Goal: Task Accomplishment & Management: Use online tool/utility

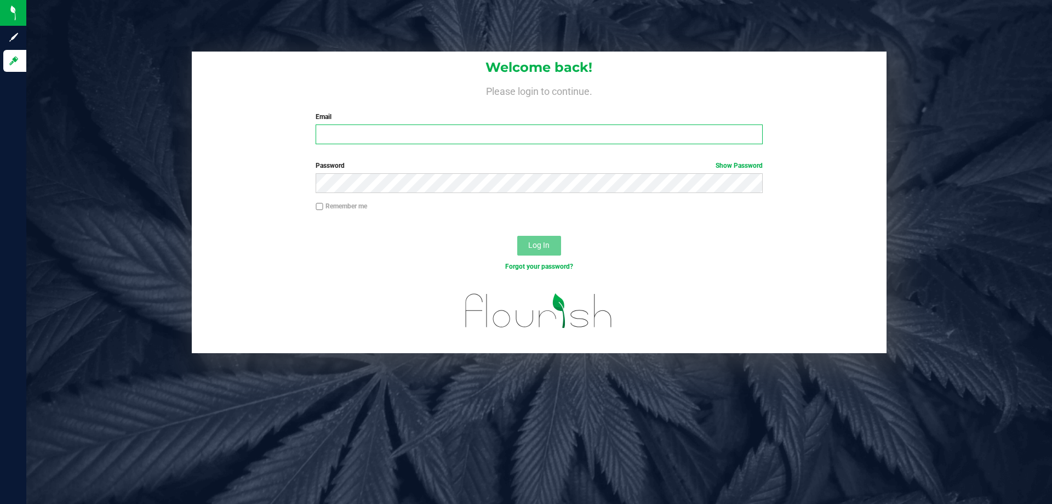
click at [474, 143] on input "Email" at bounding box center [539, 134] width 447 height 20
type input "[EMAIL_ADDRESS][DOMAIN_NAME]"
click at [517, 236] on button "Log In" at bounding box center [539, 246] width 44 height 20
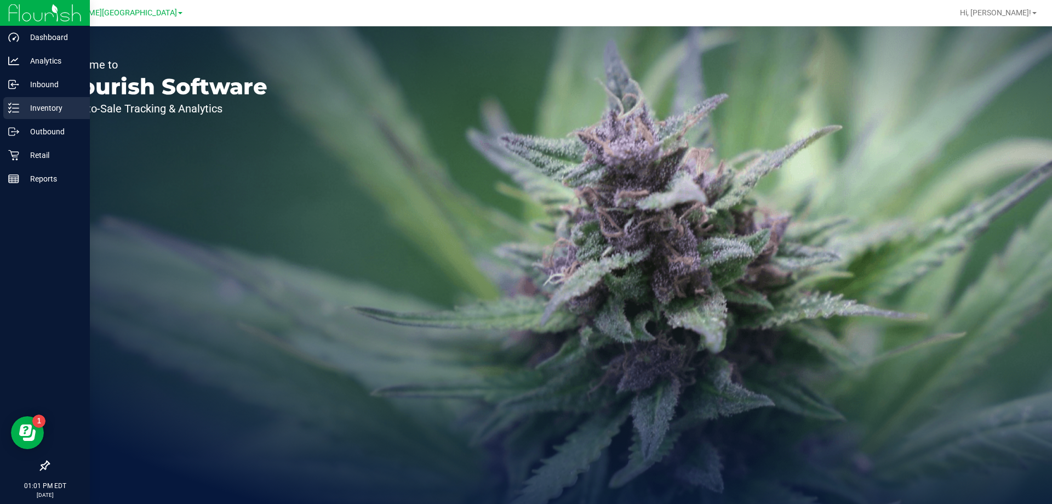
click at [19, 109] on p "Inventory" at bounding box center [52, 107] width 66 height 13
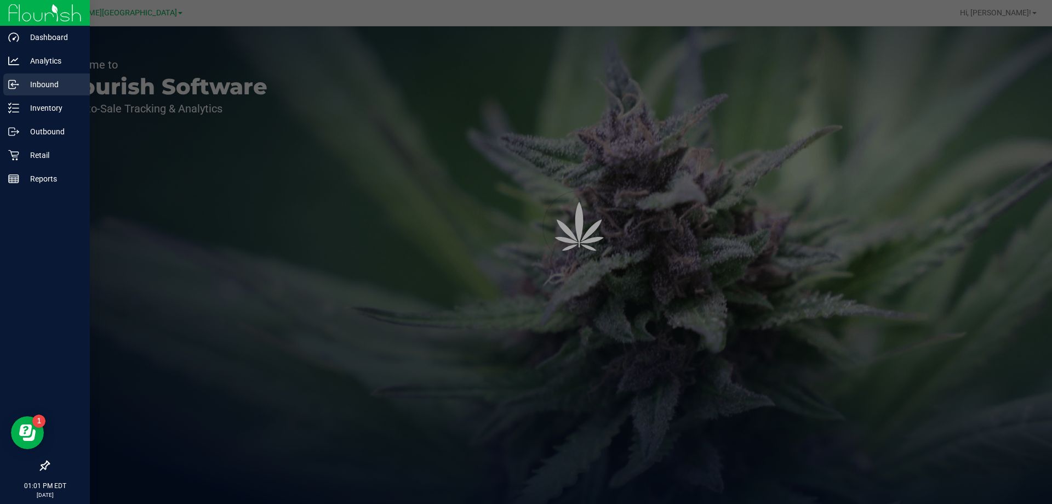
click at [42, 85] on p "Inbound" at bounding box center [52, 84] width 66 height 13
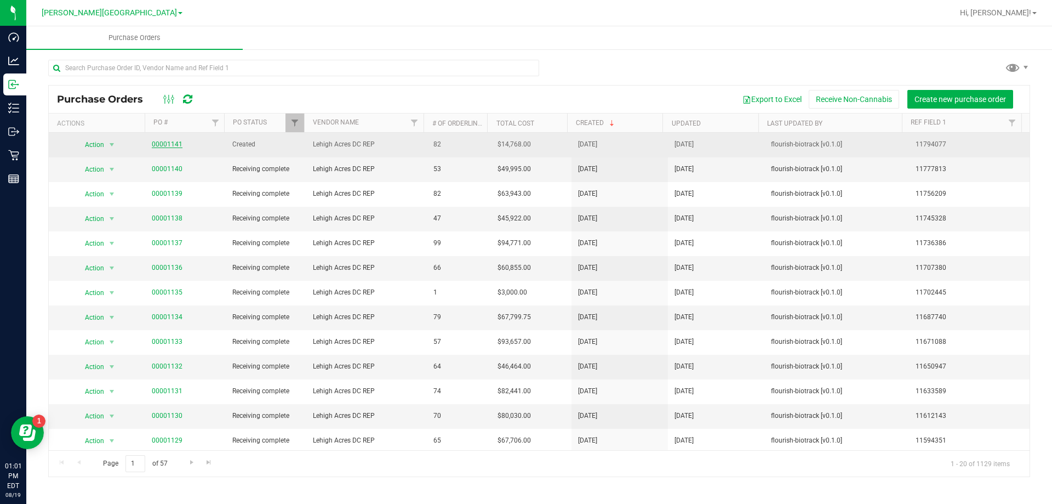
click at [169, 143] on link "00001141" at bounding box center [167, 144] width 31 height 8
